Goal: Transaction & Acquisition: Purchase product/service

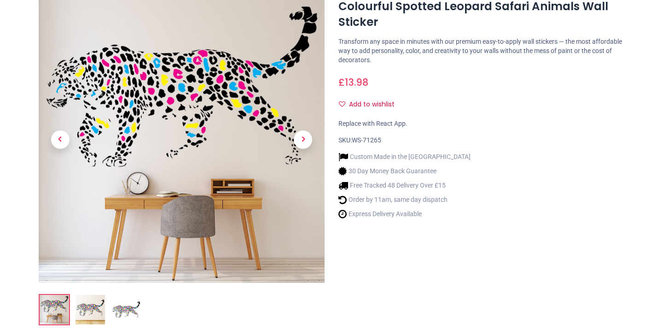
scroll to position [116, 0]
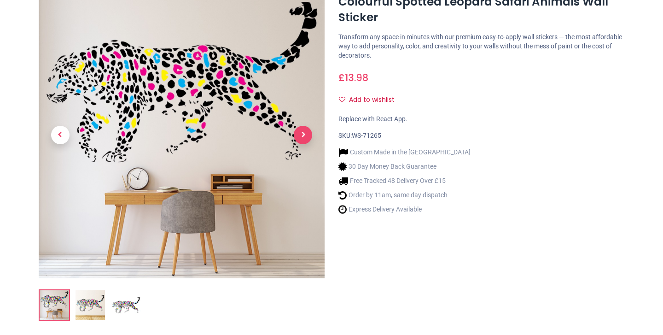
click at [300, 130] on span "Next" at bounding box center [303, 135] width 18 height 18
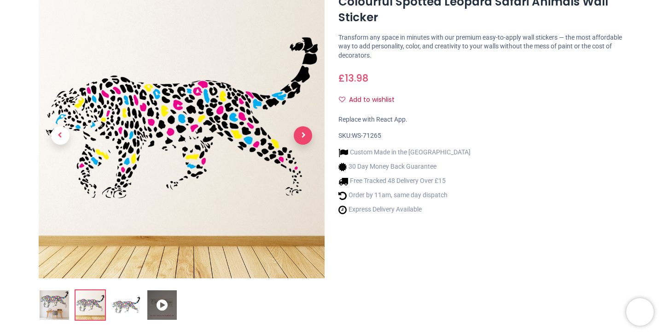
click at [300, 130] on span "Next" at bounding box center [303, 135] width 18 height 18
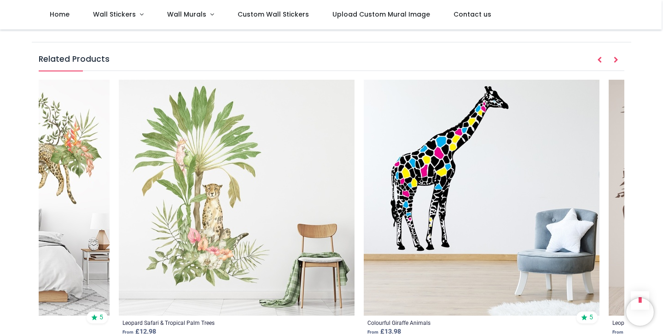
scroll to position [0, 1501]
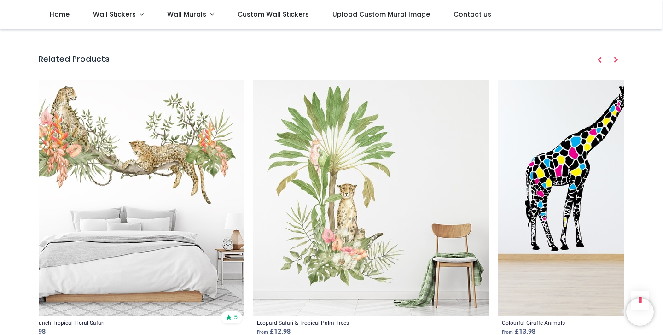
click at [177, 207] on img at bounding box center [126, 198] width 236 height 236
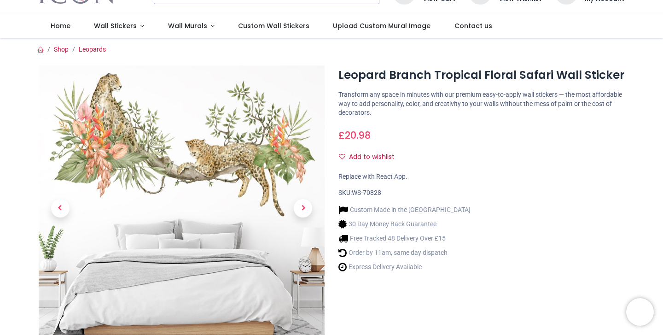
scroll to position [42, 0]
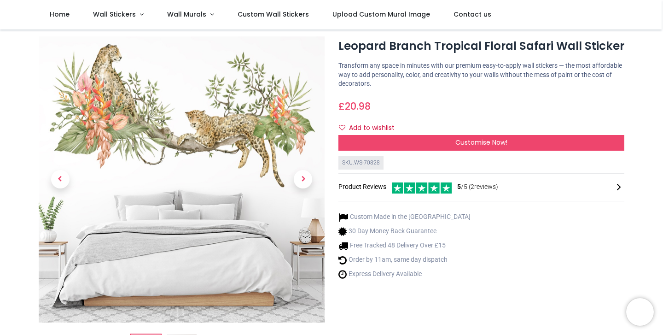
scroll to position [4, 0]
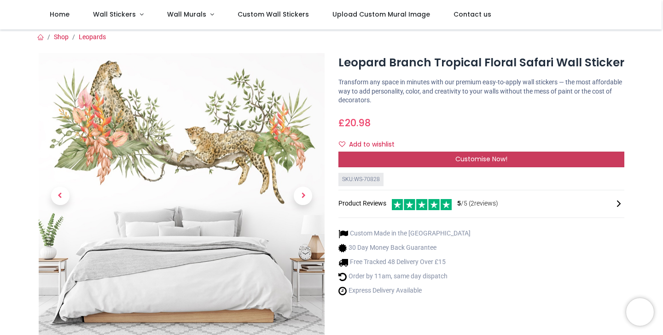
click at [354, 159] on div "Customise Now!" at bounding box center [482, 160] width 286 height 16
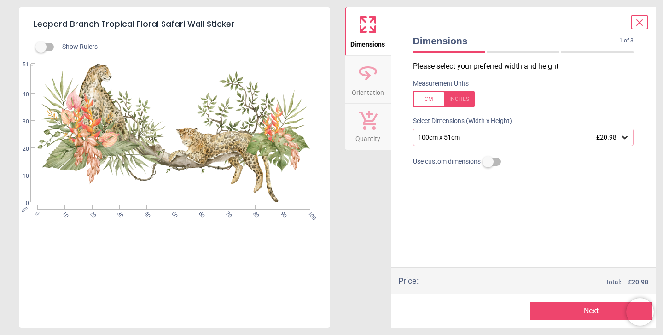
click at [605, 315] on button "Next" at bounding box center [592, 311] width 122 height 18
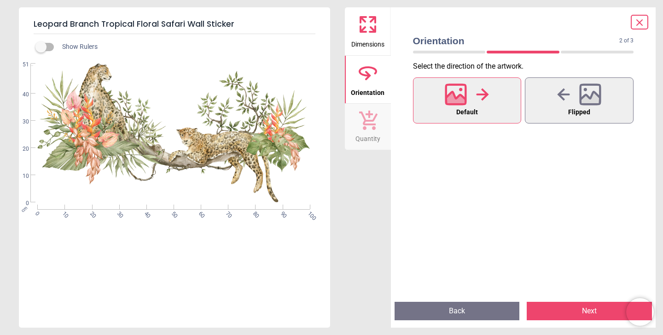
click at [605, 315] on button "Next" at bounding box center [589, 311] width 125 height 18
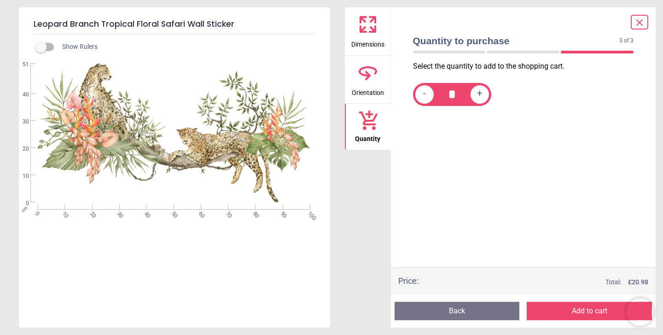
click at [639, 23] on icon at bounding box center [640, 23] width 6 height 6
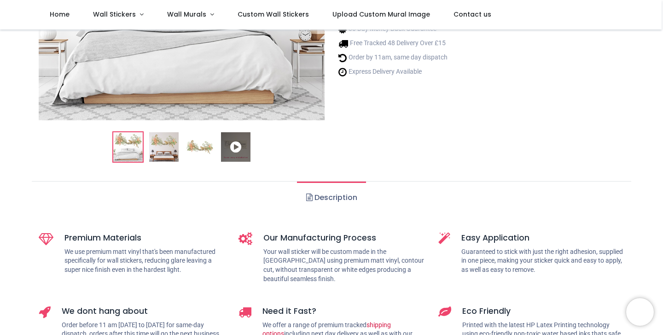
scroll to position [224, 0]
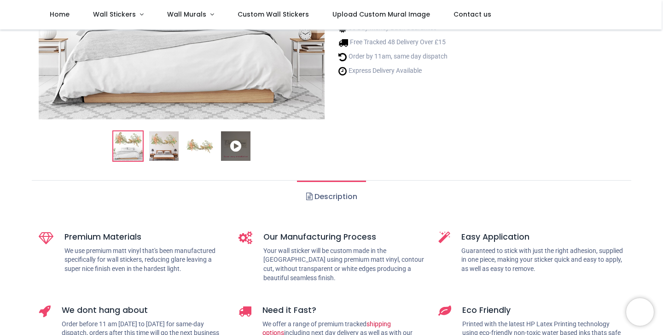
click at [162, 151] on img at bounding box center [163, 145] width 29 height 29
click at [166, 147] on img at bounding box center [163, 145] width 29 height 29
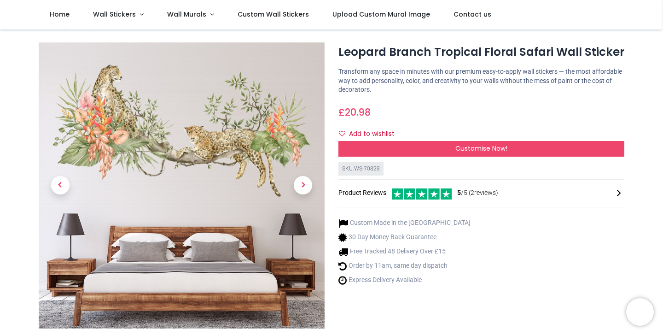
scroll to position [11, 0]
